Goal: Answer question/provide support

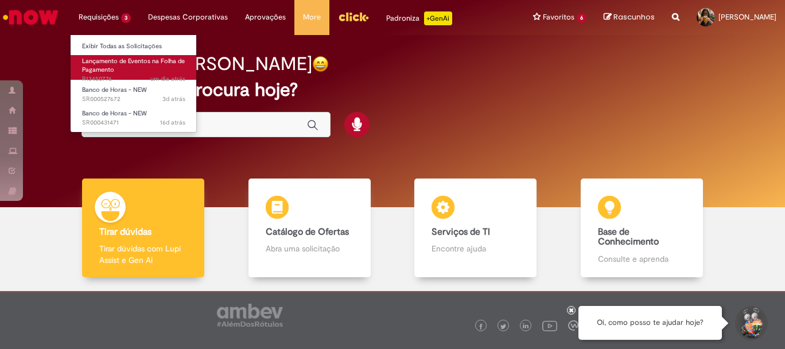
click at [125, 72] on link "Lançamento de Eventos na Folha de Pagamento um dia atrás um dia atrás R13450776" at bounding box center [134, 67] width 126 height 25
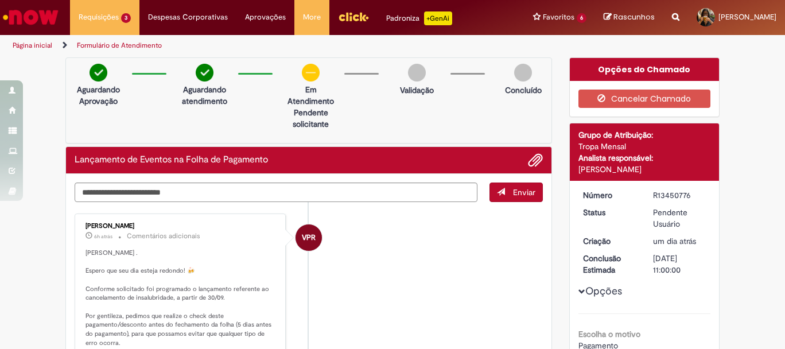
click at [382, 272] on li "VPR [PERSON_NAME] 6h atrás 6 horas atrás Comentários adicionais [PERSON_NAME] .…" at bounding box center [309, 304] width 469 height 180
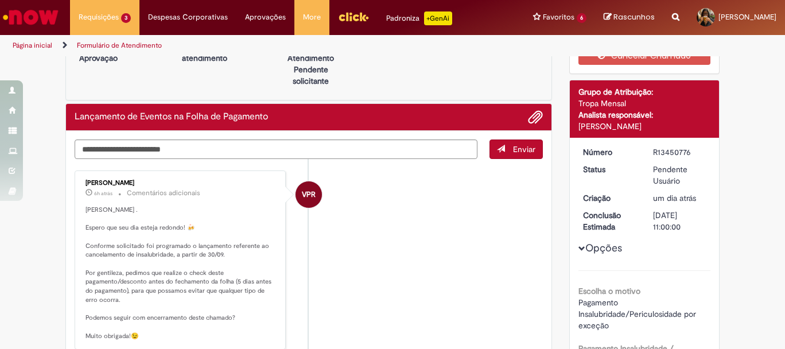
scroll to position [5, 0]
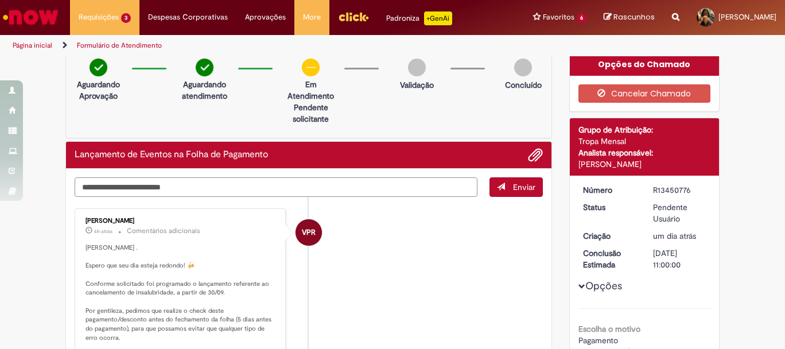
click at [354, 186] on textarea "Digite sua mensagem aqui..." at bounding box center [276, 187] width 403 height 20
type textarea "**********"
click at [516, 178] on button "Enviar" at bounding box center [516, 187] width 53 height 20
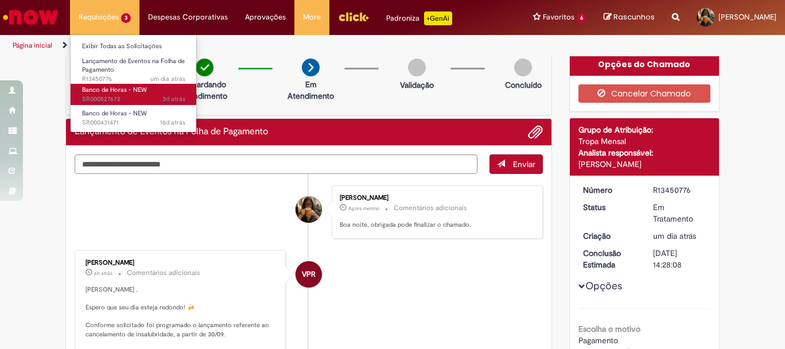
click at [133, 92] on span "Banco de Horas - NEW" at bounding box center [114, 90] width 65 height 9
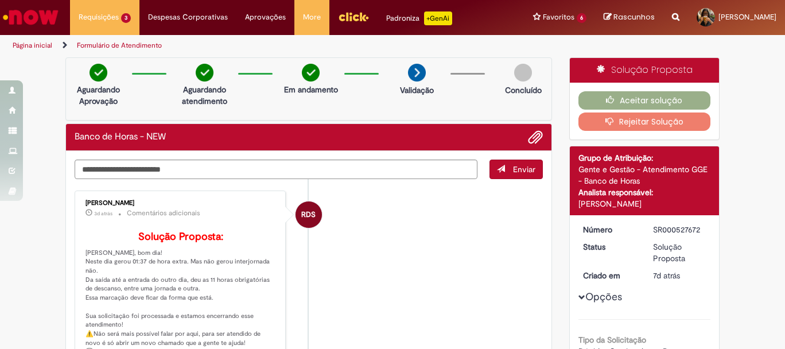
click at [425, 289] on li "RDS [PERSON_NAME] 3d atrás 3 dias atrás Comentários adicionais Solução Proposta…" at bounding box center [309, 287] width 469 height 193
click at [585, 103] on button "Aceitar solução" at bounding box center [645, 100] width 133 height 18
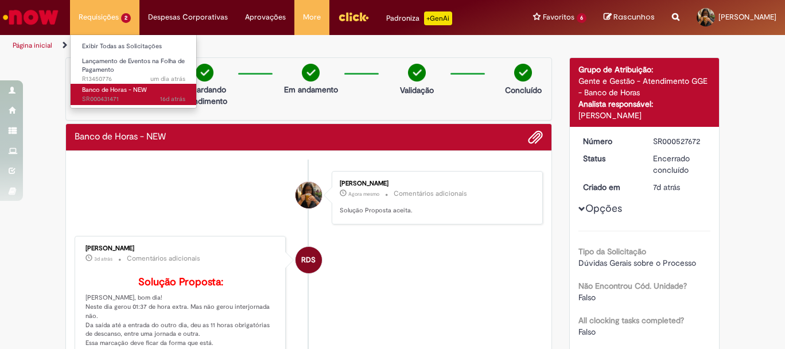
click at [131, 88] on span "Banco de Horas - NEW" at bounding box center [114, 90] width 65 height 9
